Goal: Task Accomplishment & Management: Use online tool/utility

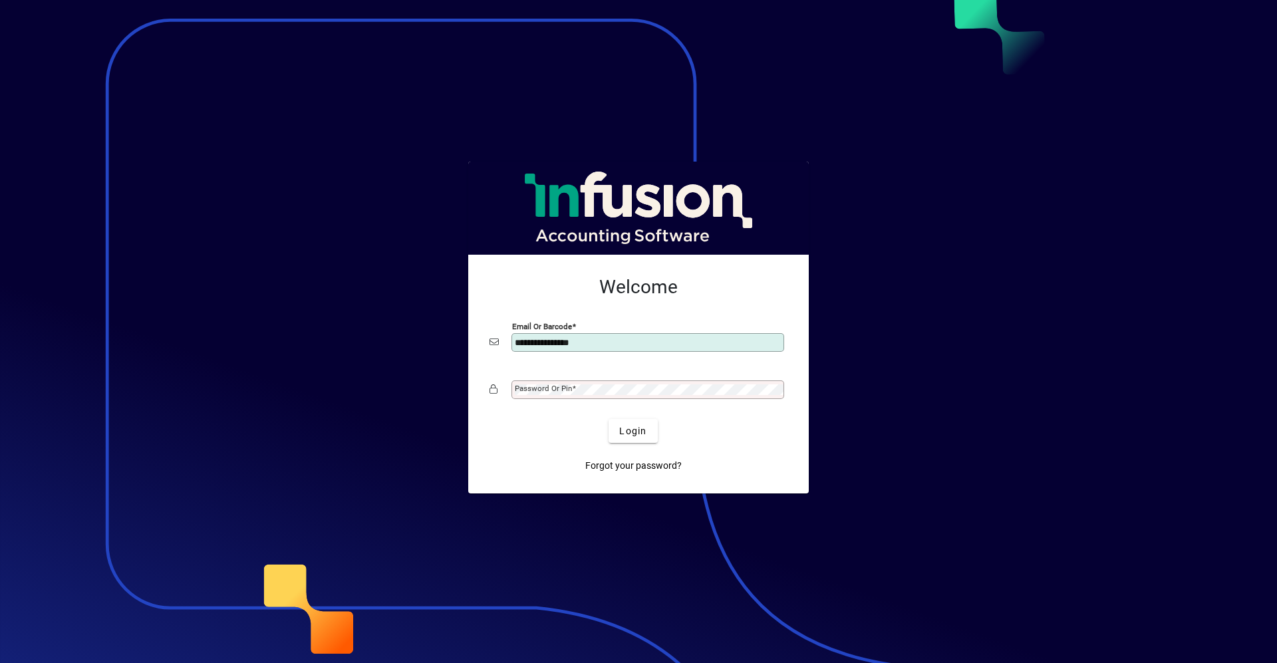
type input "**********"
click at [608, 419] on button "Login" at bounding box center [632, 431] width 49 height 24
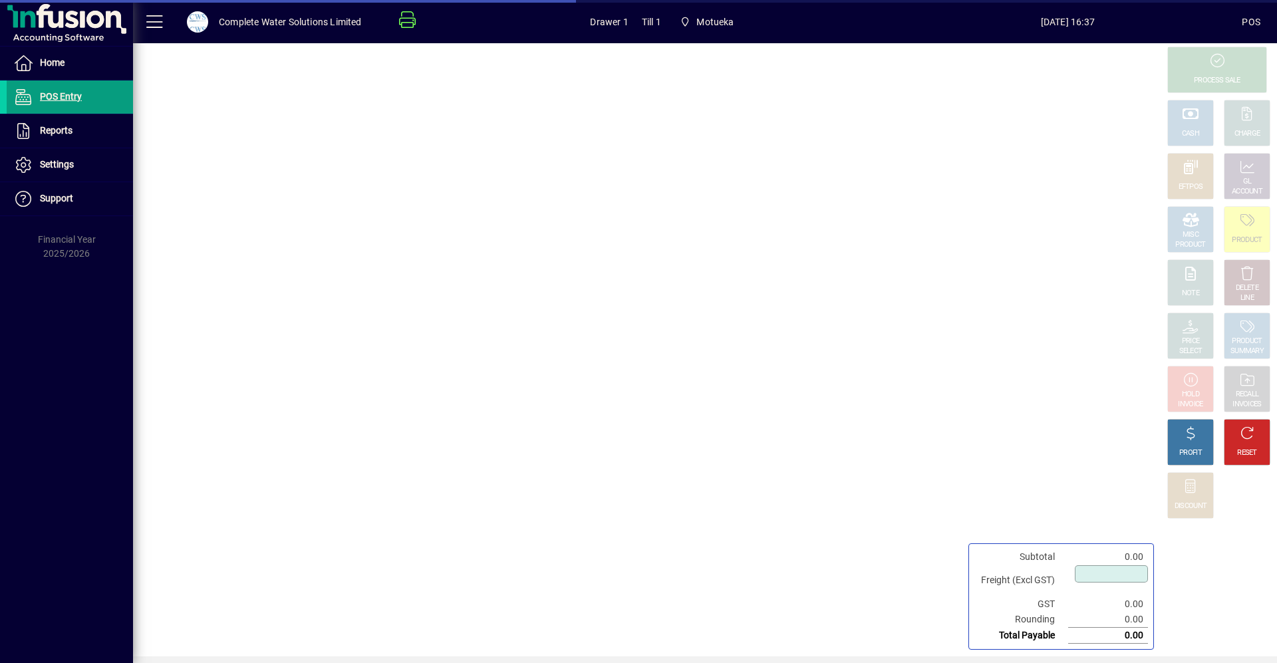
type input "****"
